Goal: Navigation & Orientation: Find specific page/section

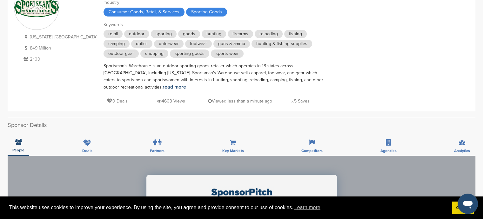
scroll to position [95, 0]
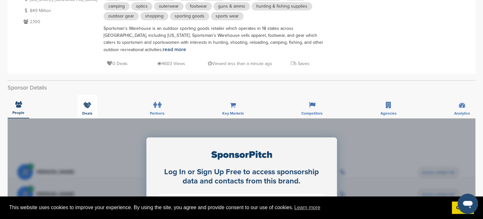
click at [89, 104] on icon at bounding box center [87, 105] width 8 height 6
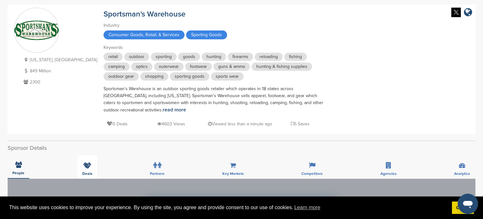
scroll to position [0, 0]
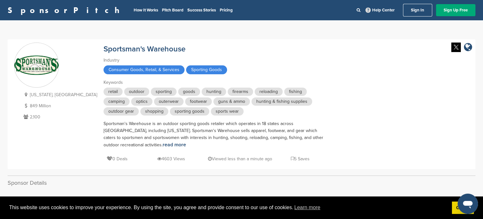
click at [284, 92] on span "fishing" at bounding box center [295, 92] width 23 height 8
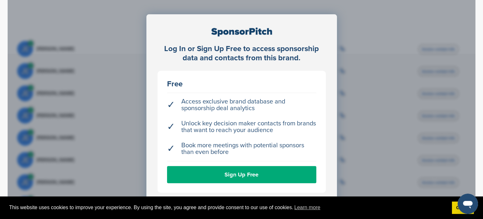
scroll to position [222, 0]
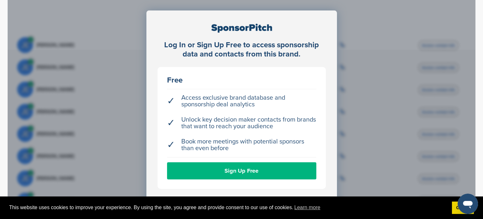
click at [246, 170] on link "Sign Up Free" at bounding box center [241, 170] width 149 height 17
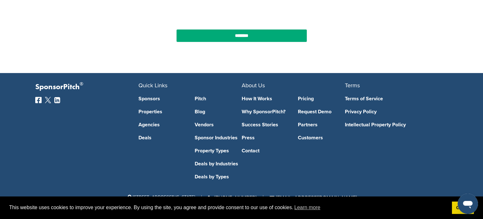
scroll to position [258, 0]
click at [200, 98] on link "Pitch" at bounding box center [218, 98] width 47 height 5
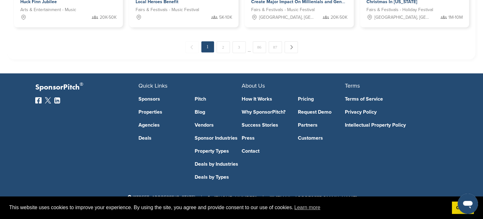
scroll to position [457, 0]
click at [203, 124] on link "Vendors" at bounding box center [218, 125] width 47 height 5
